Goal: Task Accomplishment & Management: Manage account settings

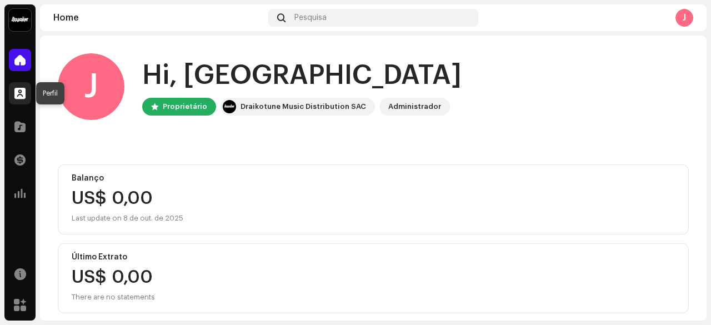
click at [18, 97] on span at bounding box center [19, 93] width 11 height 9
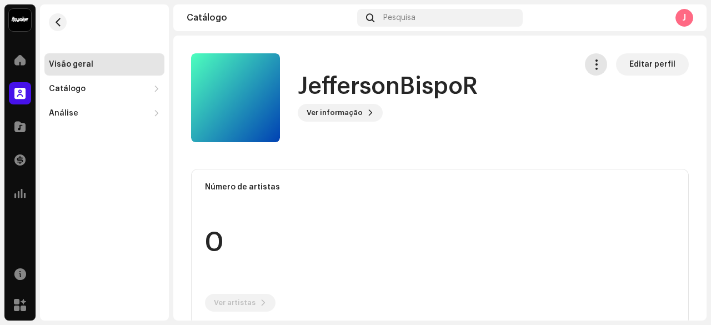
click at [591, 64] on span "button" at bounding box center [596, 64] width 11 height 9
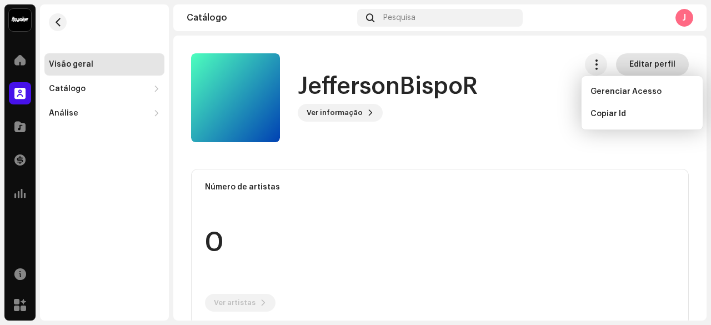
click at [631, 62] on span "Editar perfil" at bounding box center [653, 64] width 46 height 22
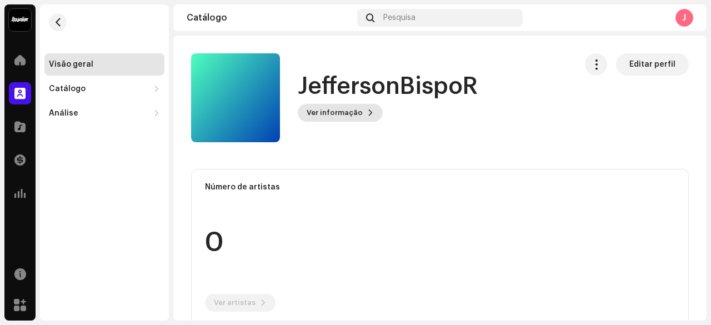
click at [319, 107] on span "Ver informação" at bounding box center [335, 113] width 56 height 22
click at [15, 64] on span at bounding box center [19, 60] width 11 height 9
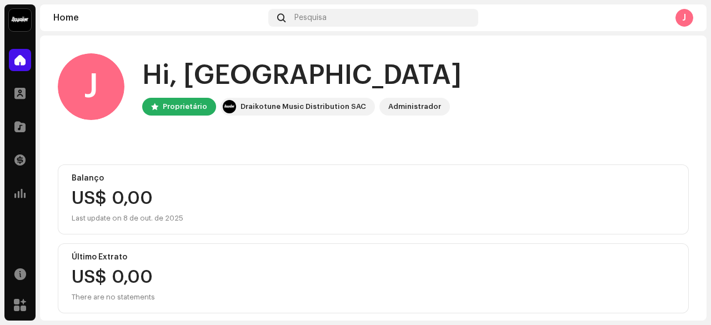
click at [417, 108] on div "Administrador" at bounding box center [414, 106] width 53 height 13
click at [346, 109] on div "Draikotune Music Distribution SAC" at bounding box center [304, 106] width 126 height 13
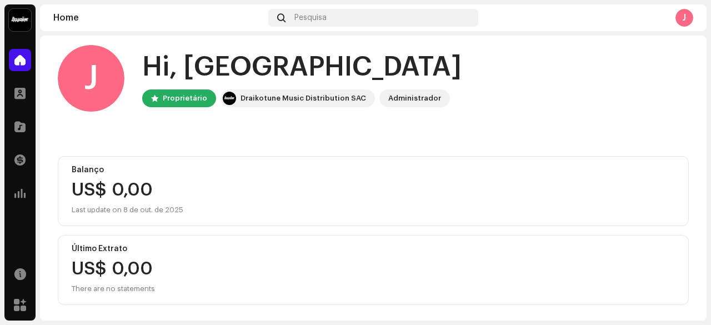
scroll to position [9, 0]
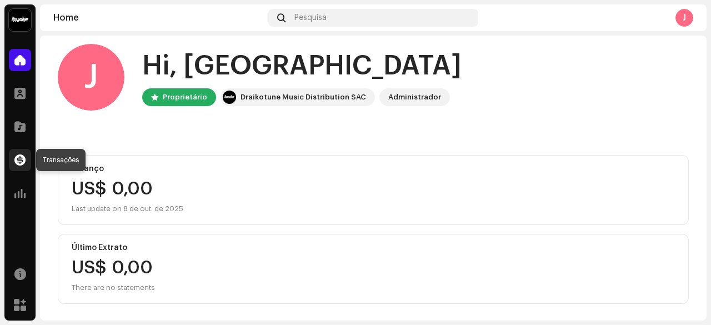
click at [20, 167] on div at bounding box center [20, 160] width 22 height 22
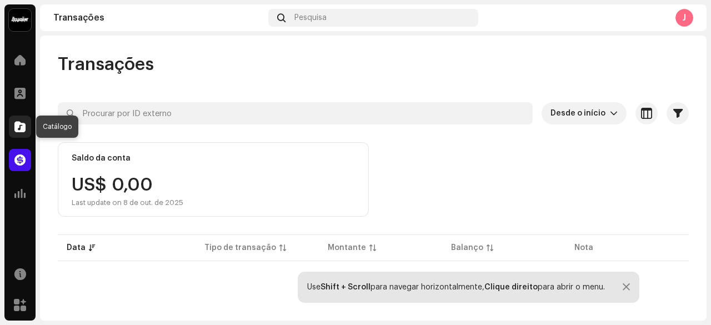
click at [18, 126] on span at bounding box center [19, 126] width 11 height 9
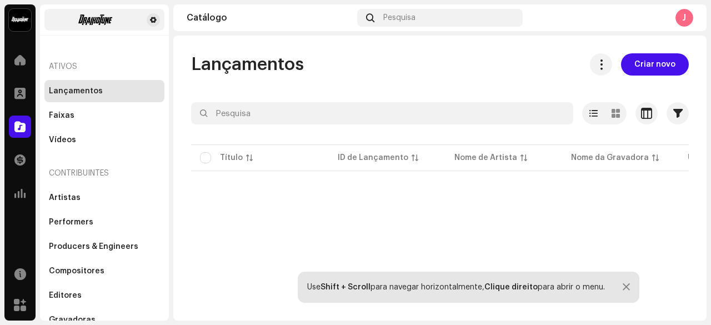
click at [150, 28] on div at bounding box center [104, 20] width 120 height 22
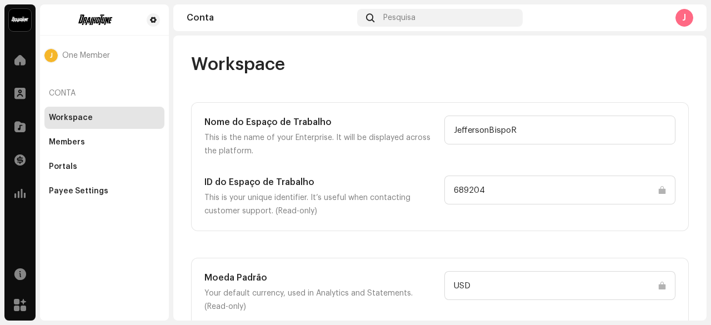
scroll to position [52, 0]
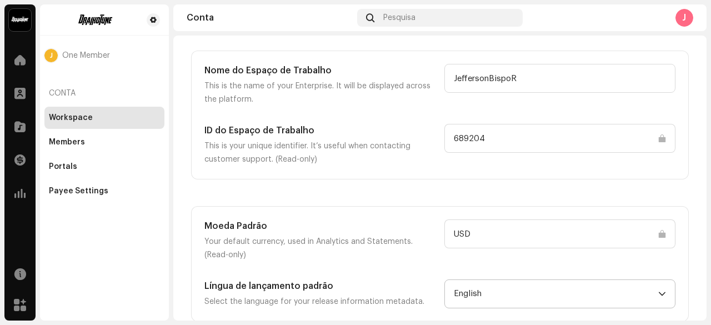
click at [614, 292] on span "English" at bounding box center [556, 294] width 205 height 28
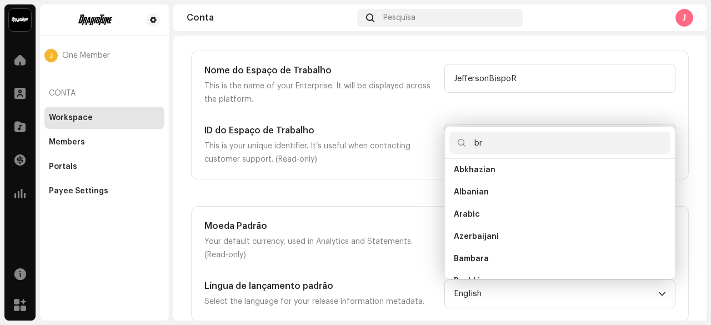
scroll to position [0, 0]
type input "b"
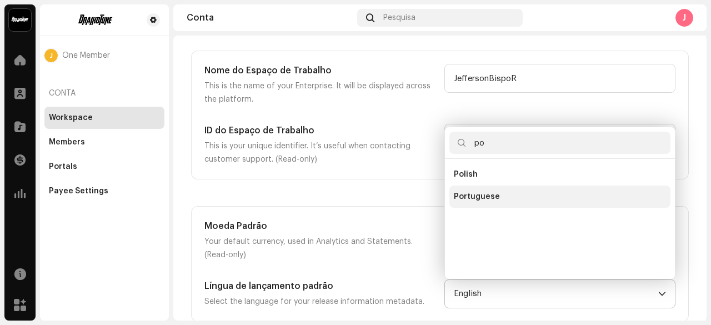
type input "po"
click at [549, 192] on li "Portuguese" at bounding box center [560, 197] width 221 height 22
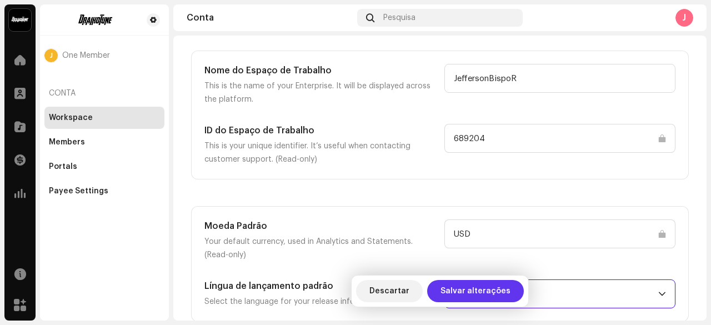
click at [477, 291] on span "Salvar alterações" at bounding box center [476, 291] width 70 height 22
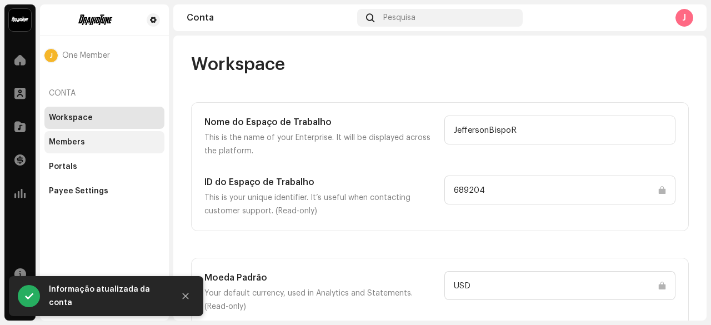
click at [58, 144] on div "Members" at bounding box center [67, 142] width 36 height 9
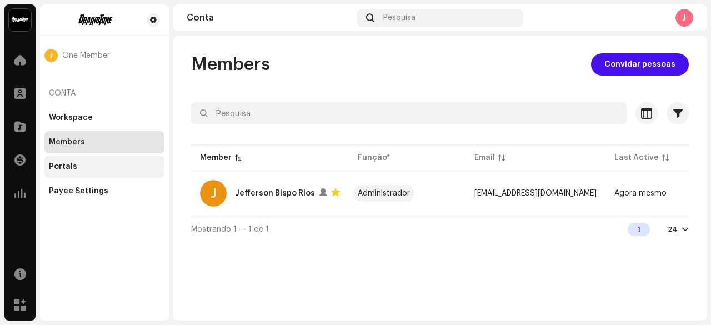
click at [82, 168] on div "Portals" at bounding box center [104, 166] width 111 height 9
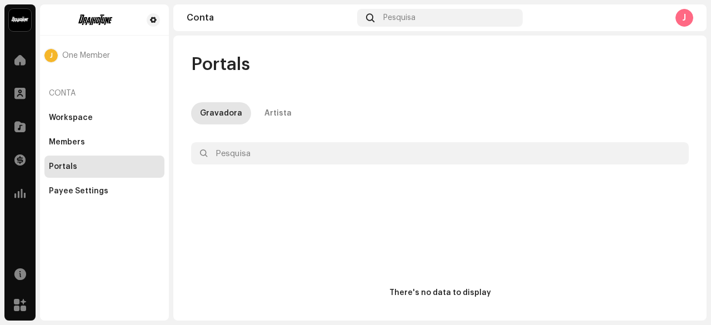
click at [691, 22] on div "J" at bounding box center [685, 18] width 18 height 18
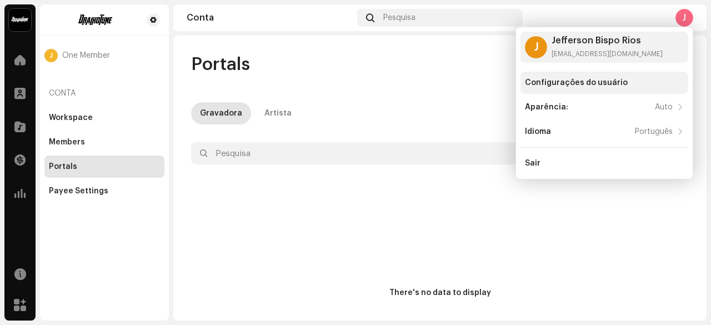
click at [566, 87] on div "Configurações do usuário" at bounding box center [605, 83] width 168 height 22
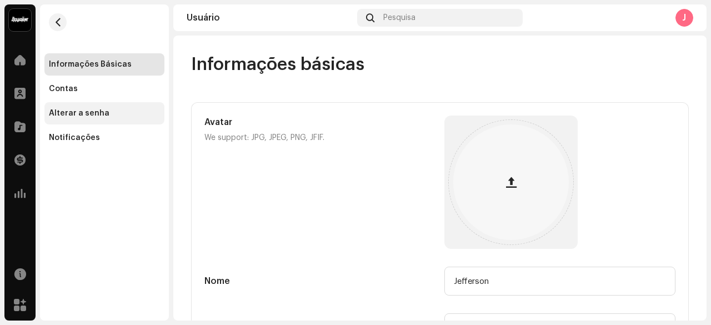
click at [90, 111] on div "Alterar a senha" at bounding box center [79, 113] width 61 height 9
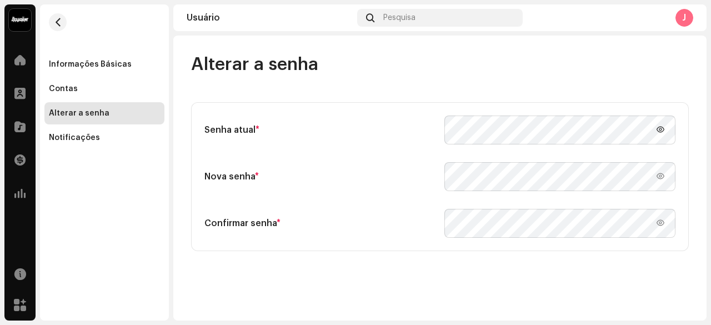
click at [659, 132] on icon at bounding box center [661, 129] width 12 height 12
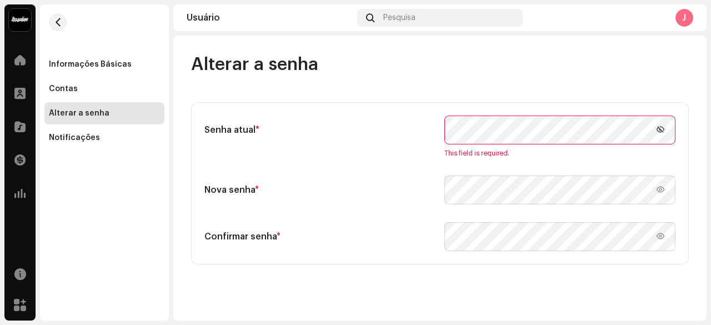
click at [659, 132] on icon at bounding box center [661, 129] width 12 height 12
click at [627, 109] on div "Senha atual * This field is required. Nova senha * Confirmar senha *" at bounding box center [440, 183] width 497 height 161
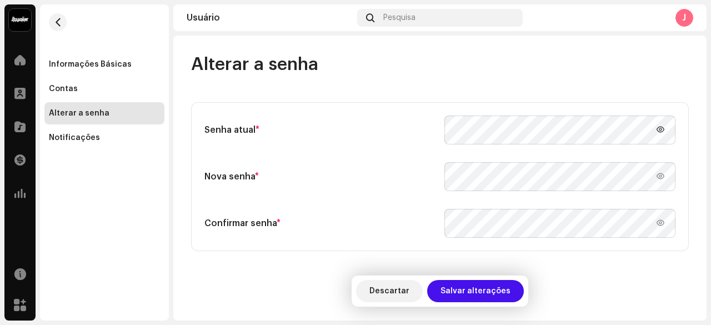
click at [659, 135] on icon at bounding box center [661, 129] width 12 height 12
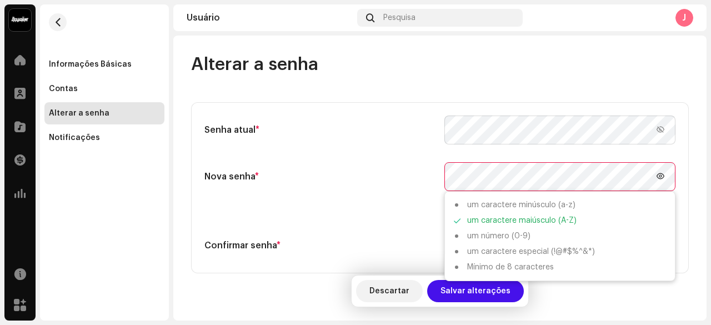
click at [660, 172] on icon at bounding box center [661, 176] width 12 height 12
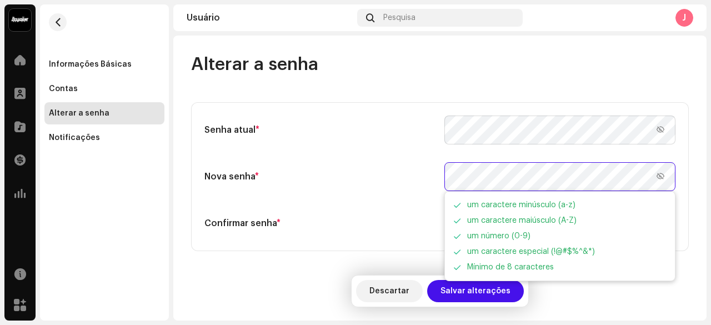
click at [443, 177] on div "Nova senha * um caractere minúsculo (a-z) um caractere maiúsculo (A-Z) um númer…" at bounding box center [440, 176] width 471 height 29
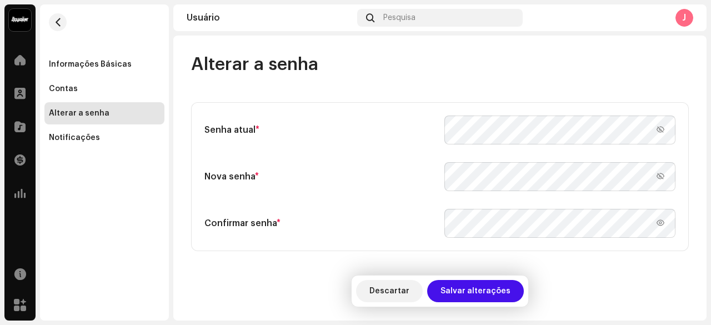
click at [430, 152] on div "Senha atual * Nova senha * um caractere minúsculo (a-z) um caractere maiúsculo …" at bounding box center [440, 177] width 471 height 122
click at [659, 224] on icon at bounding box center [661, 223] width 12 height 12
click at [408, 229] on h5 "Confirmar senha *" at bounding box center [320, 223] width 231 height 13
click at [457, 288] on span "Salvar alterações" at bounding box center [476, 291] width 70 height 22
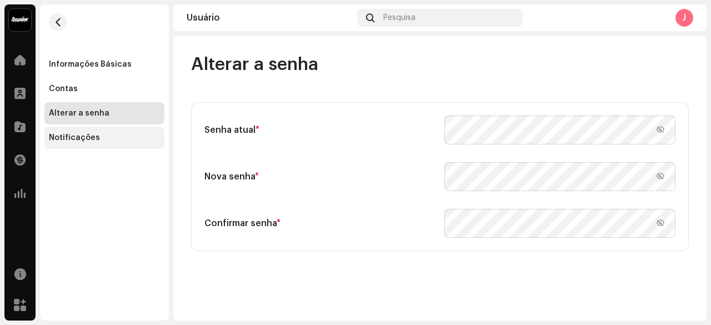
click at [94, 136] on div "Notificações" at bounding box center [74, 137] width 51 height 9
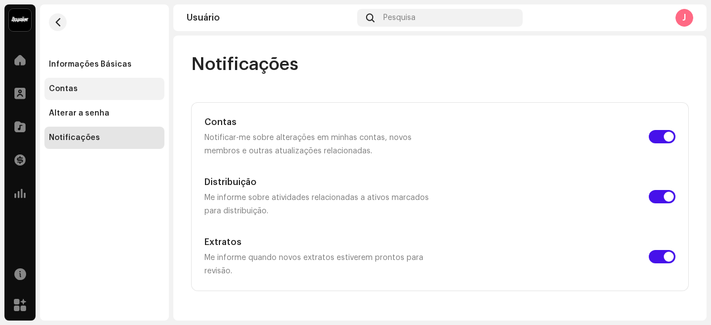
click at [95, 82] on div "Contas" at bounding box center [104, 89] width 120 height 22
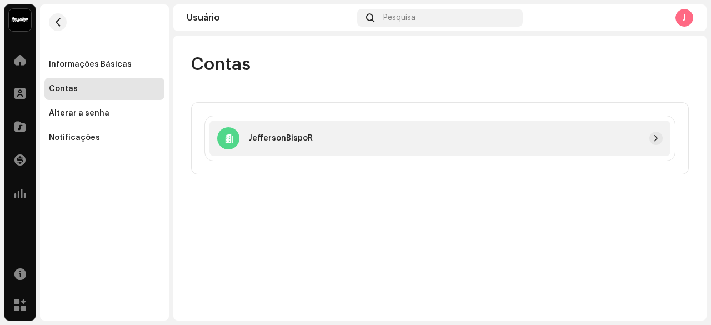
click at [238, 135] on div at bounding box center [228, 138] width 22 height 22
click at [26, 61] on div at bounding box center [20, 60] width 22 height 22
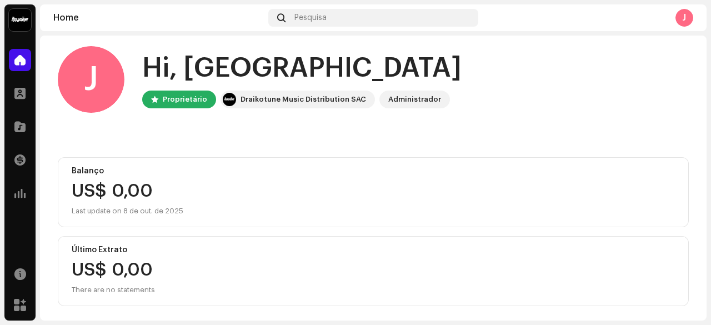
scroll to position [9, 0]
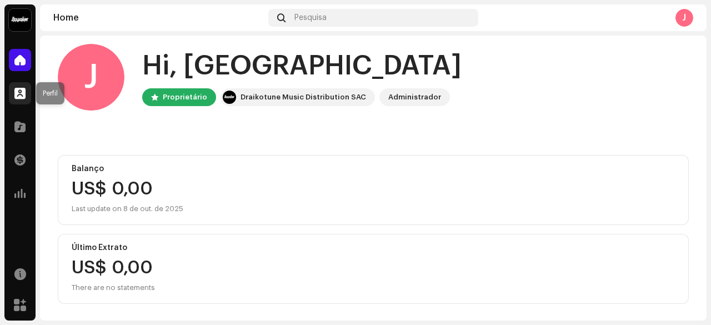
click at [23, 93] on span at bounding box center [19, 93] width 11 height 9
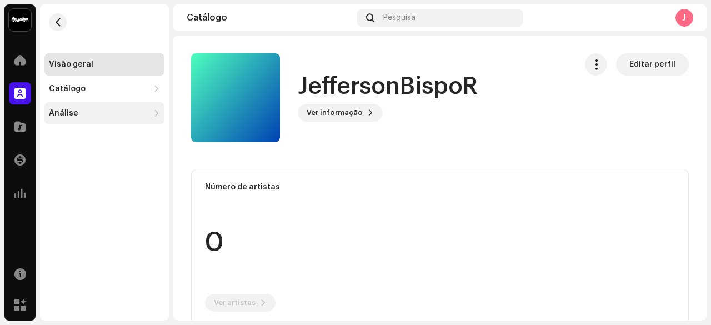
click at [100, 114] on div "Análise" at bounding box center [99, 113] width 100 height 9
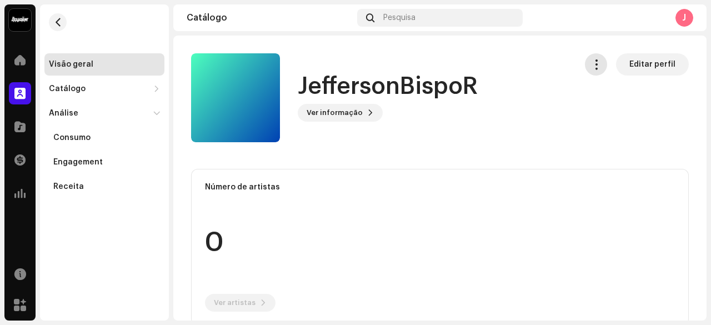
click at [591, 61] on span "button" at bounding box center [596, 64] width 11 height 9
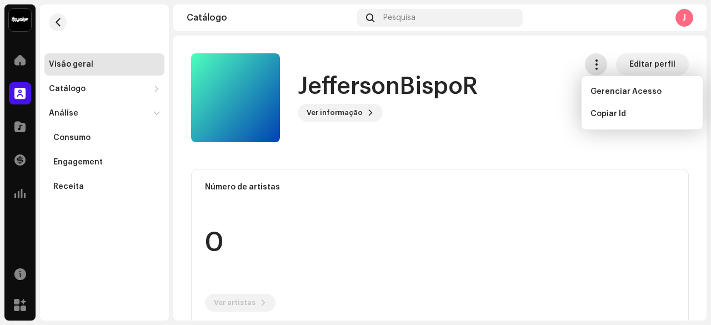
click at [591, 61] on span "button" at bounding box center [596, 64] width 11 height 9
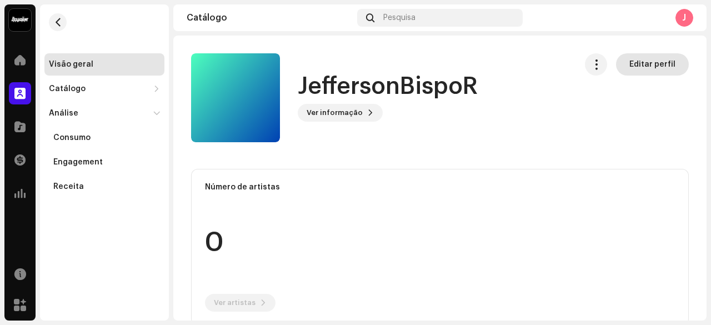
click at [635, 62] on span "Editar perfil" at bounding box center [653, 64] width 46 height 22
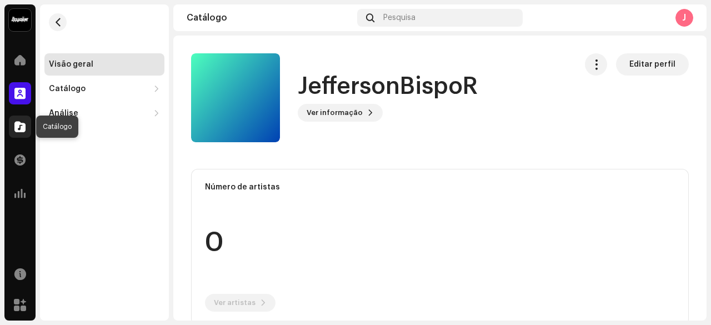
click at [23, 124] on span at bounding box center [19, 126] width 11 height 9
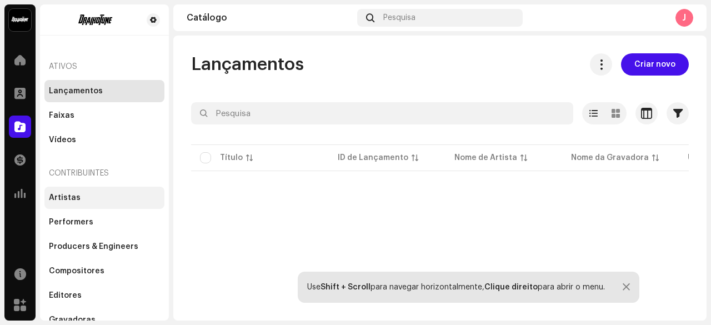
scroll to position [10, 0]
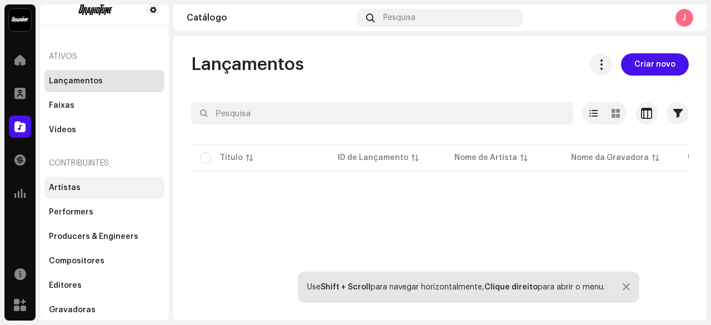
click at [77, 183] on div "Artistas" at bounding box center [104, 187] width 111 height 9
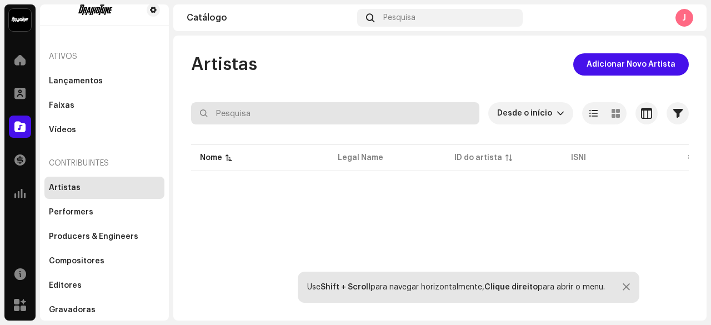
click at [222, 118] on input "text" at bounding box center [335, 113] width 288 height 22
type input "j"
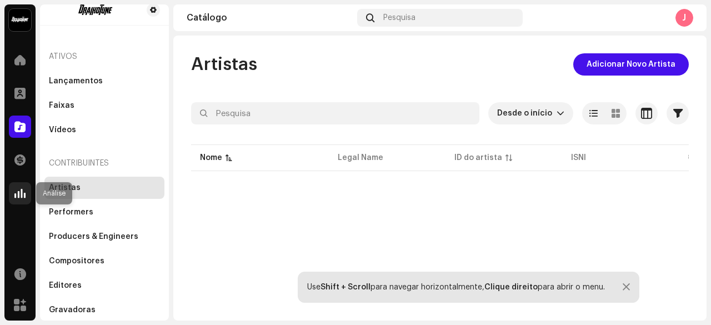
click at [27, 189] on div at bounding box center [20, 193] width 22 height 22
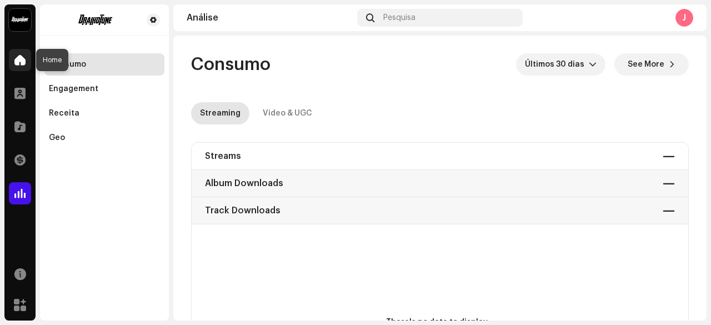
click at [17, 64] on span at bounding box center [19, 60] width 11 height 9
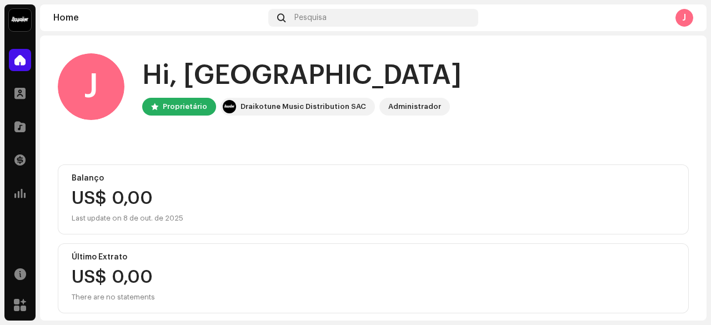
click at [65, 88] on div "J" at bounding box center [91, 86] width 67 height 67
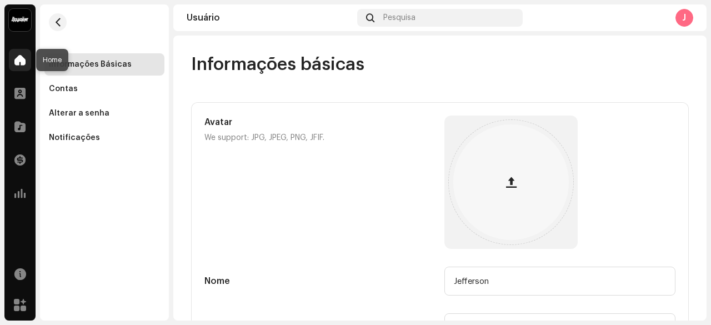
click at [26, 55] on div at bounding box center [20, 60] width 22 height 22
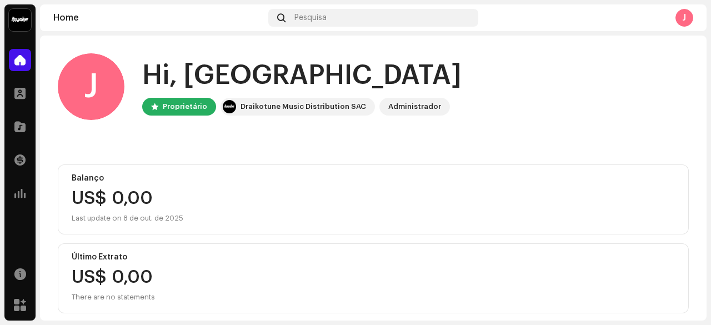
click at [676, 21] on re-a-cover "J" at bounding box center [685, 18] width 18 height 18
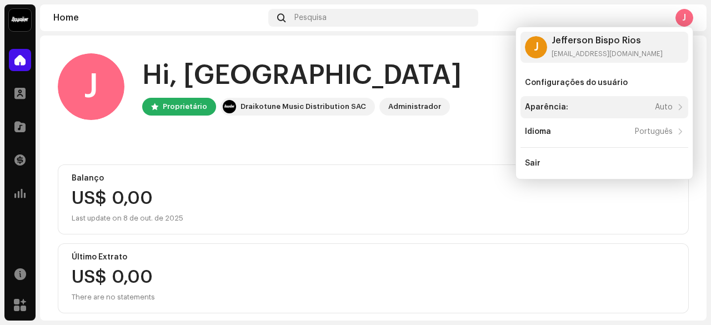
click at [541, 104] on div "Aparência:" at bounding box center [546, 107] width 43 height 9
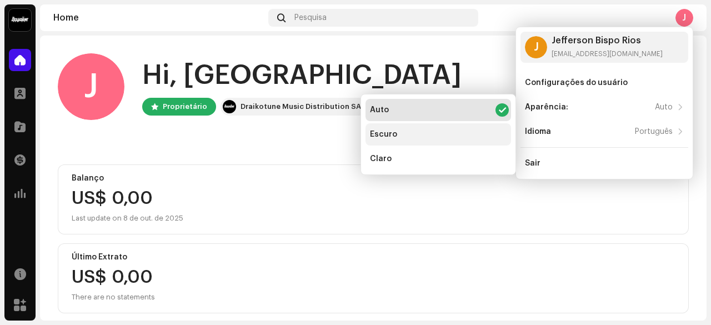
click at [456, 138] on div "Escuro" at bounding box center [439, 134] width 146 height 22
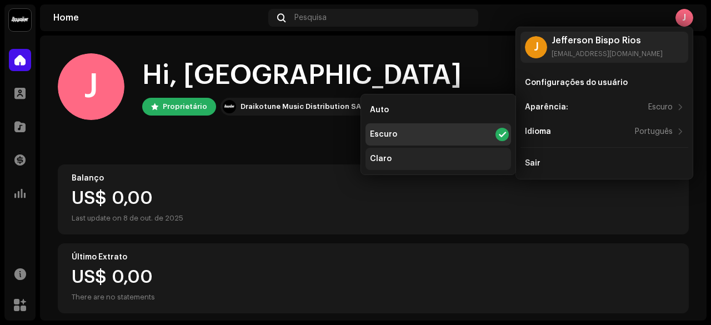
click at [446, 156] on div "Claro" at bounding box center [439, 159] width 146 height 22
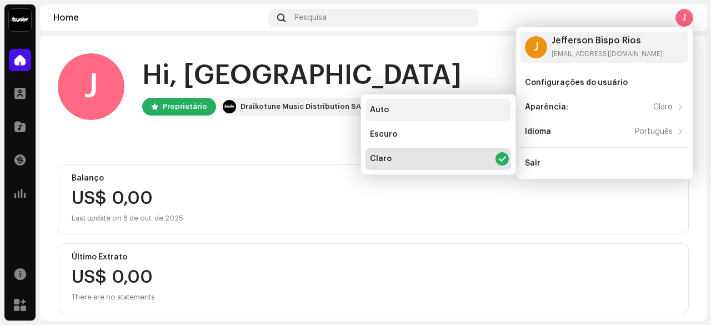
click at [437, 113] on div "Auto" at bounding box center [439, 110] width 146 height 22
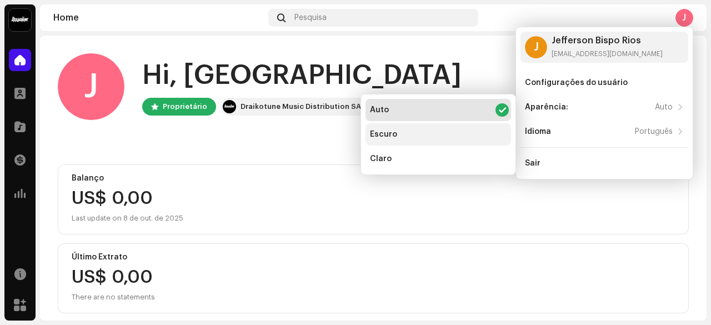
click at [432, 132] on div "Escuro" at bounding box center [439, 134] width 146 height 22
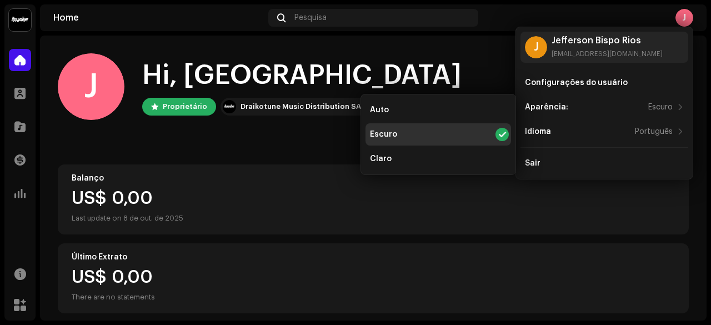
click at [430, 52] on div "J Hi, [PERSON_NAME] Proprietário Draikotune Music Distribution SAC Administrado…" at bounding box center [373, 184] width 631 height 296
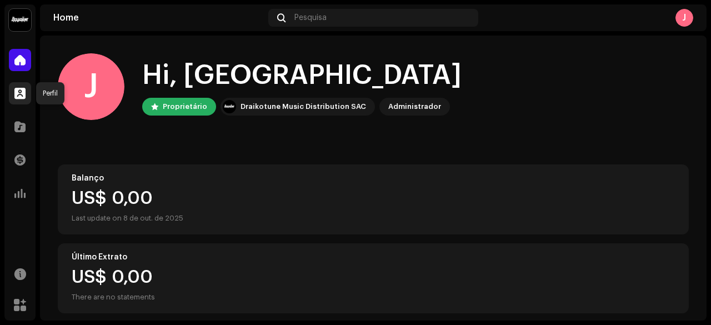
click at [25, 91] on span at bounding box center [19, 93] width 11 height 9
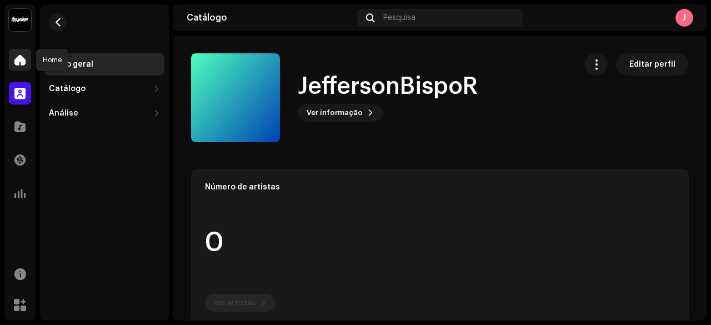
click at [22, 64] on span at bounding box center [19, 60] width 11 height 9
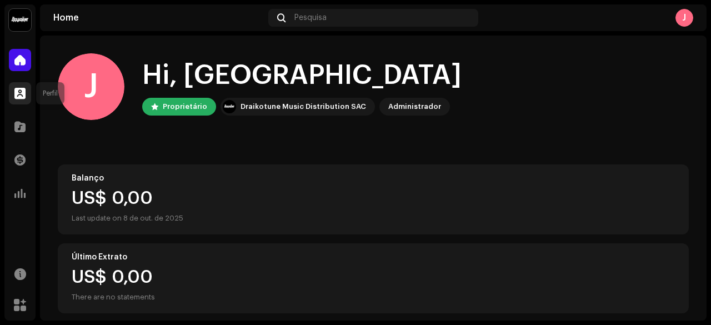
click at [21, 96] on span at bounding box center [19, 93] width 11 height 9
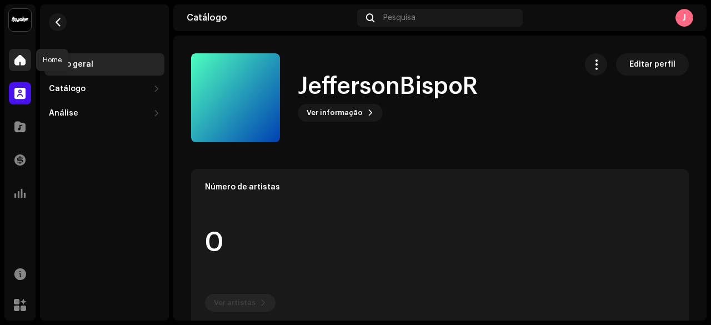
click at [24, 61] on span at bounding box center [19, 60] width 11 height 9
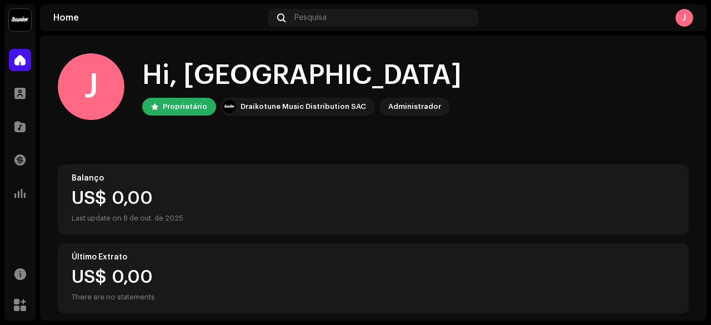
click at [690, 13] on div "J" at bounding box center [685, 18] width 18 height 18
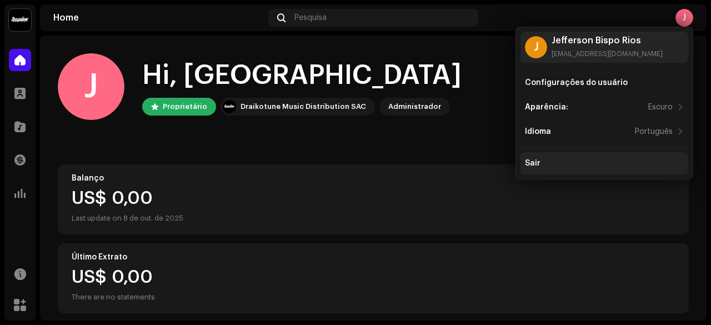
click at [562, 164] on div "Sair" at bounding box center [604, 163] width 159 height 9
